Goal: Check status: Check status

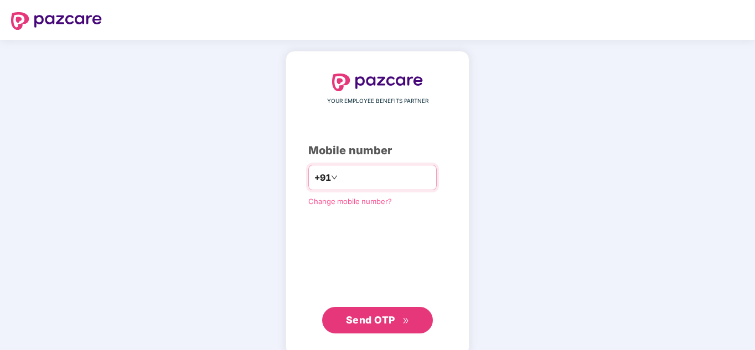
click at [363, 175] on input "number" at bounding box center [385, 178] width 91 height 18
type input "**********"
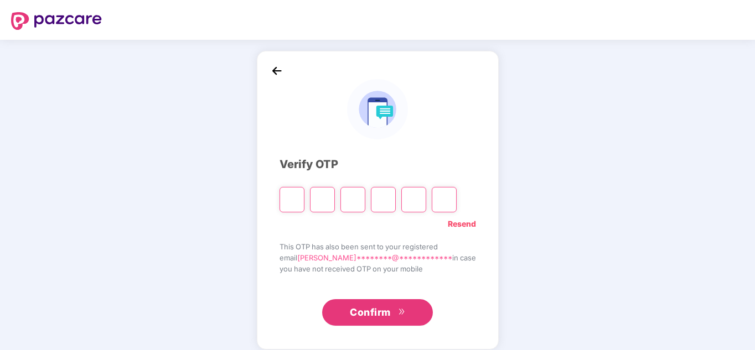
type input "*"
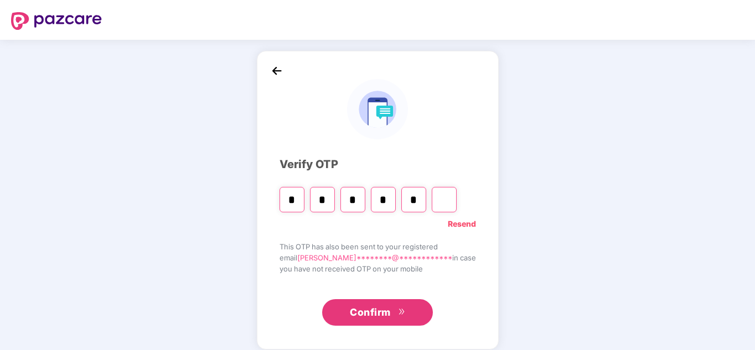
type input "*"
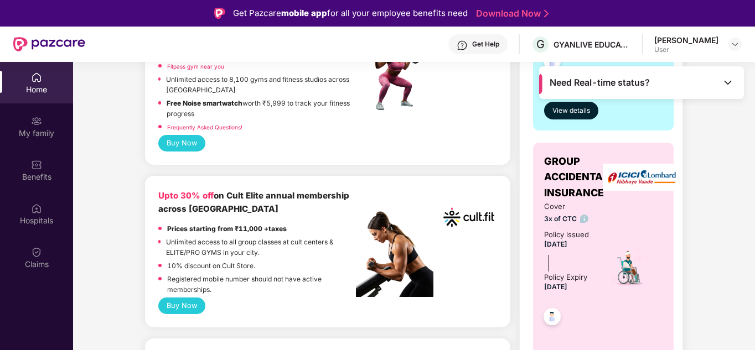
scroll to position [86, 0]
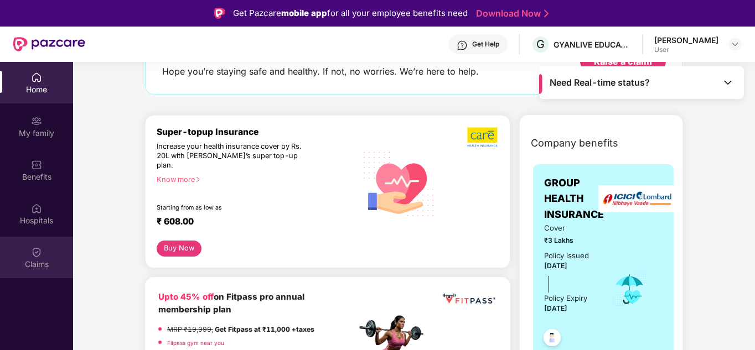
click at [49, 261] on div "Claims" at bounding box center [36, 264] width 73 height 11
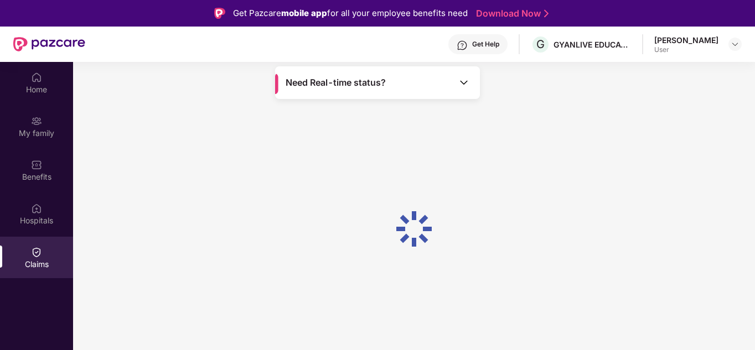
scroll to position [0, 0]
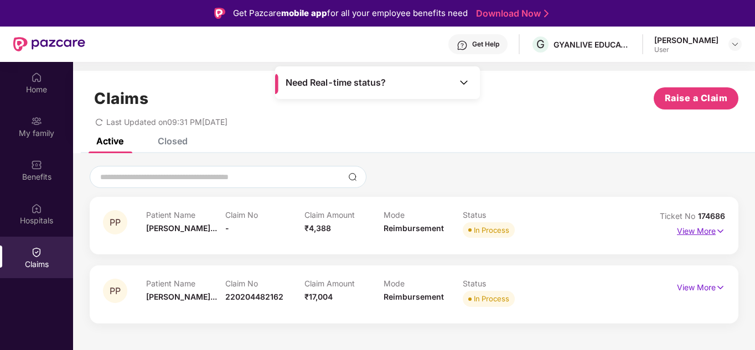
click at [715, 229] on p "View More" at bounding box center [701, 229] width 48 height 15
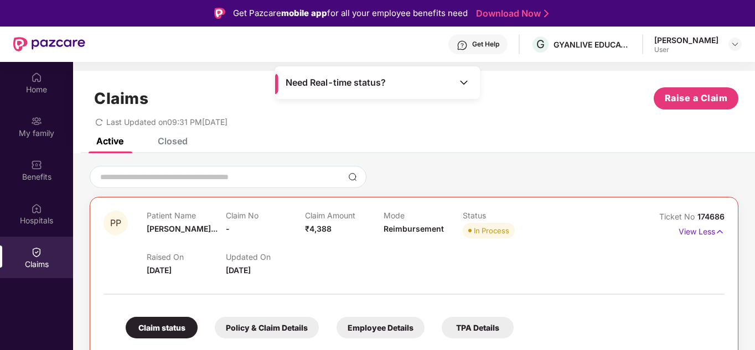
click at [460, 75] on div "Need Real-time status?" at bounding box center [377, 82] width 205 height 33
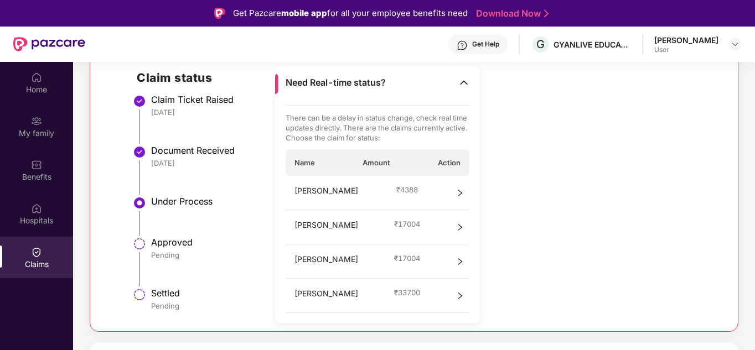
click at [651, 197] on div "Under Process" at bounding box center [432, 201] width 562 height 11
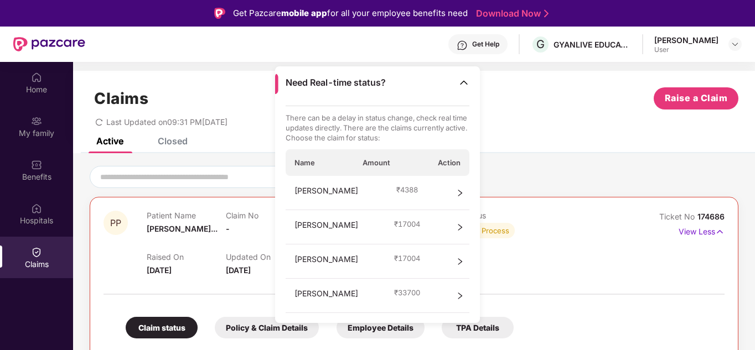
click at [714, 240] on div "View Less" at bounding box center [702, 232] width 46 height 18
click at [715, 234] on img at bounding box center [719, 232] width 9 height 12
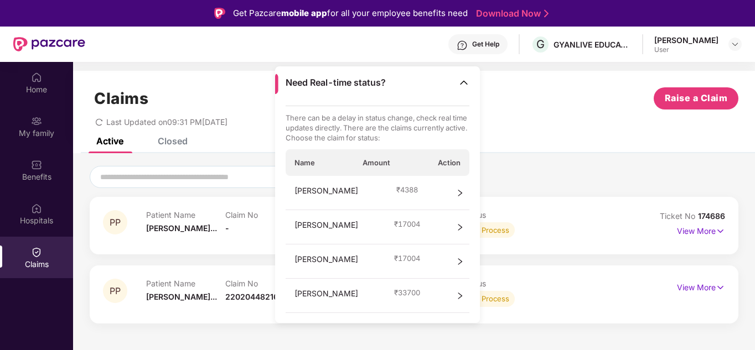
click at [565, 147] on div "Active Closed" at bounding box center [414, 145] width 682 height 15
click at [171, 287] on p "Patient Name" at bounding box center [185, 283] width 79 height 9
click at [187, 287] on p "Patient Name" at bounding box center [185, 283] width 79 height 9
click at [468, 79] on img at bounding box center [463, 82] width 11 height 11
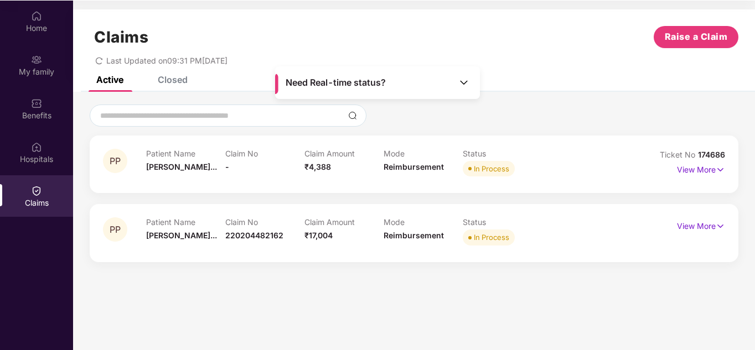
scroll to position [62, 0]
click at [713, 219] on p "View More" at bounding box center [701, 224] width 48 height 15
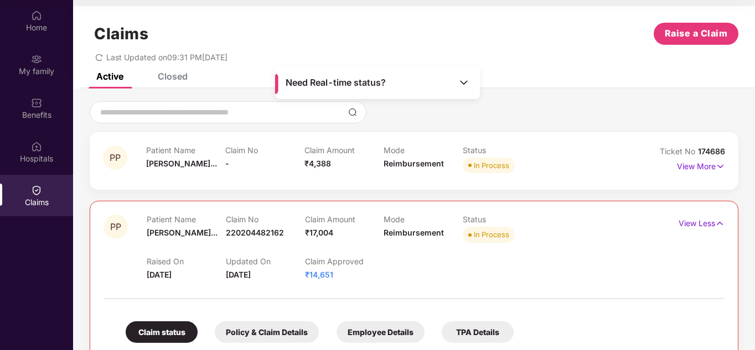
scroll to position [0, 0]
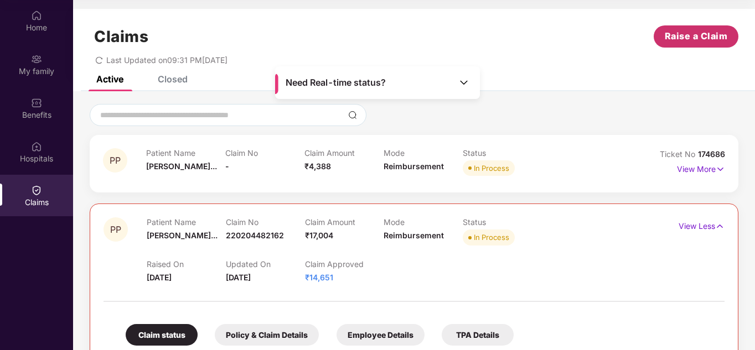
click at [706, 39] on span "Raise a Claim" at bounding box center [696, 36] width 63 height 14
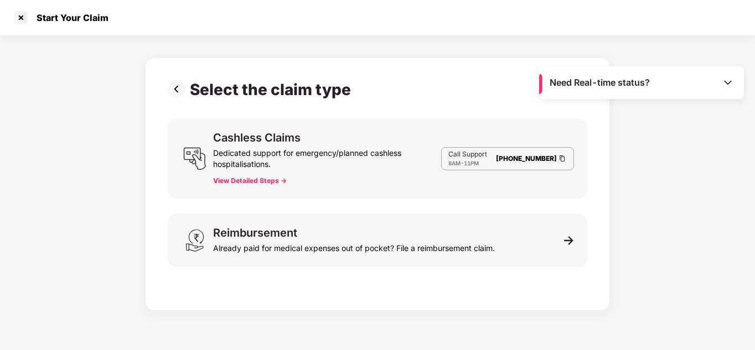
scroll to position [27, 0]
click at [724, 81] on img at bounding box center [727, 82] width 11 height 11
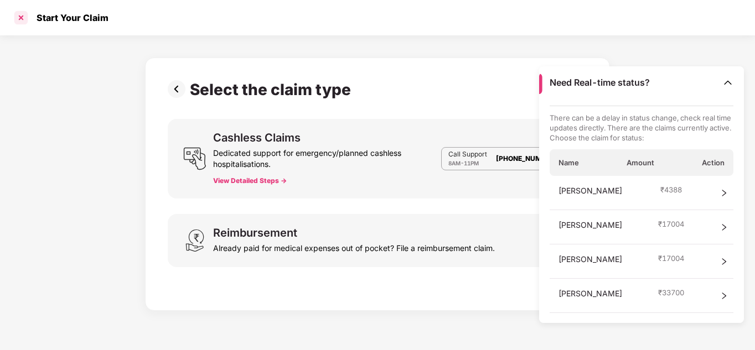
click at [23, 19] on div at bounding box center [21, 18] width 18 height 18
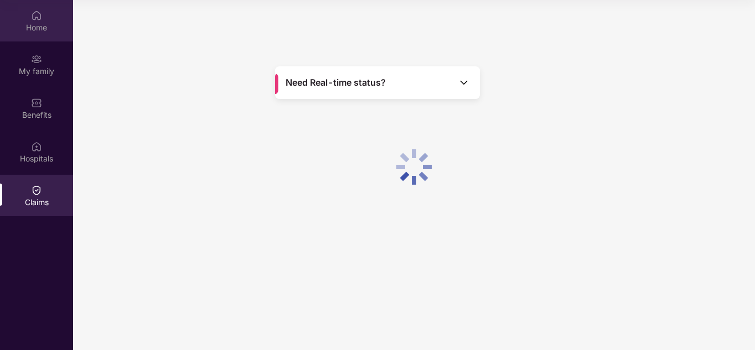
click at [38, 20] on img at bounding box center [36, 15] width 11 height 11
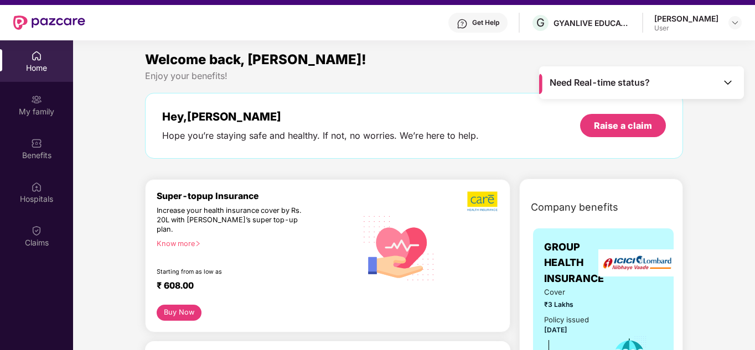
scroll to position [0, 0]
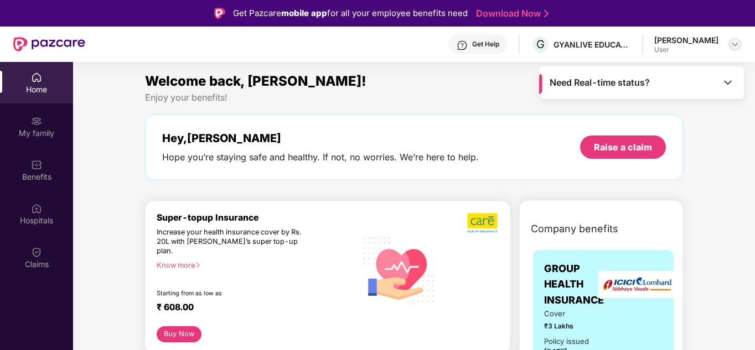
click at [729, 46] on div at bounding box center [734, 44] width 13 height 13
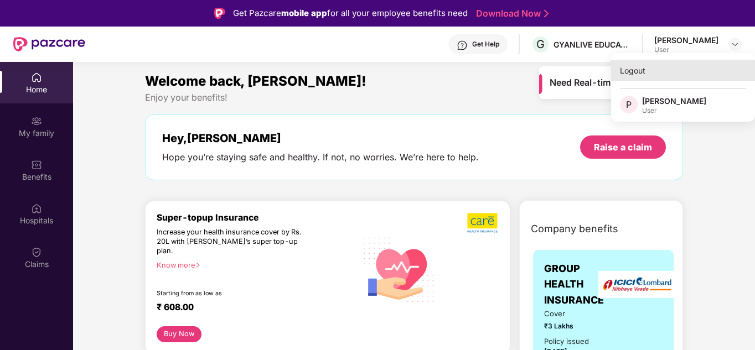
click at [649, 75] on div "Logout" at bounding box center [683, 71] width 144 height 22
